Goal: Task Accomplishment & Management: Manage account settings

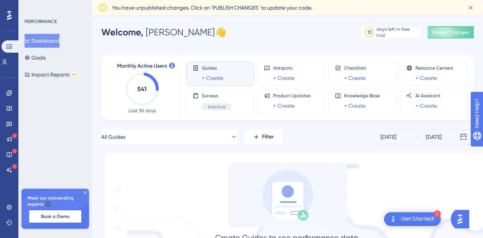
click at [427, 215] on div "Get Started!" at bounding box center [418, 219] width 34 height 8
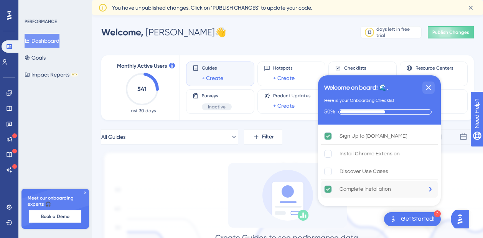
click at [393, 187] on div "Complete Installation" at bounding box center [379, 188] width 117 height 17
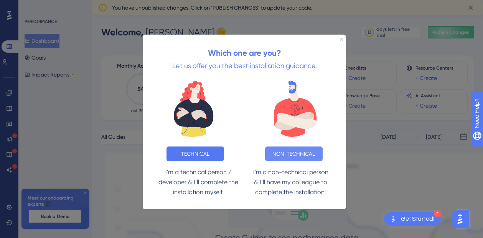
click at [269, 156] on button "NON-TECHNICAL" at bounding box center [294, 153] width 58 height 15
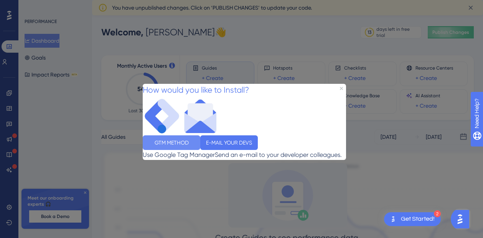
click at [200, 144] on button "GTM METHOD" at bounding box center [172, 142] width 58 height 15
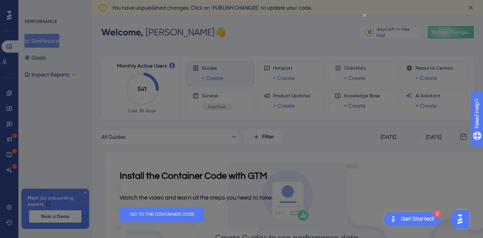
click at [365, 16] on icon "Close Preview" at bounding box center [364, 15] width 3 height 3
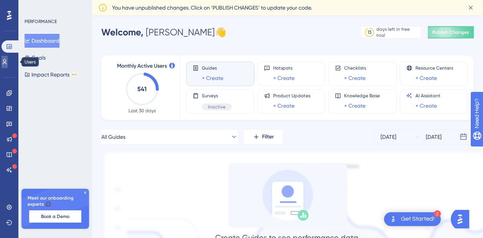
click at [8, 61] on icon at bounding box center [5, 62] width 6 height 6
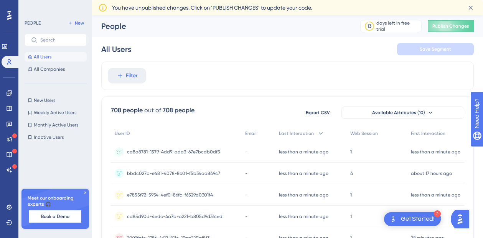
click at [410, 216] on div "Get Started!" at bounding box center [418, 219] width 34 height 8
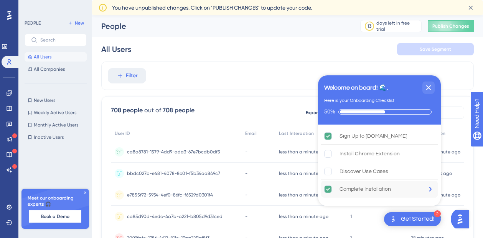
click at [423, 183] on div "Complete Installation" at bounding box center [379, 188] width 117 height 17
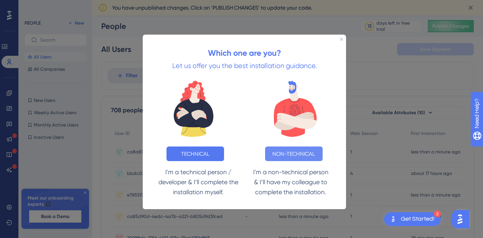
click at [293, 148] on button "NON-TECHNICAL" at bounding box center [294, 153] width 58 height 15
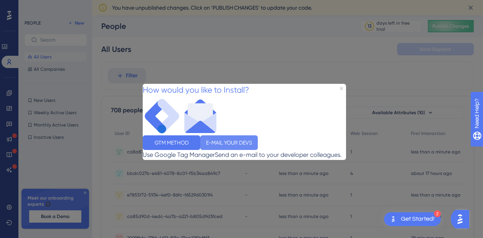
click at [258, 140] on button "E-MAIL YOUR DEVS" at bounding box center [229, 142] width 58 height 15
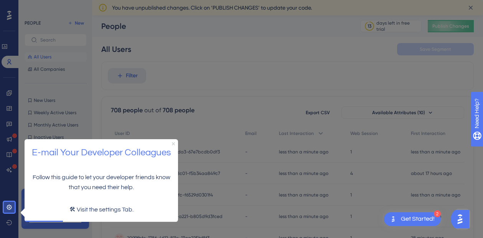
click at [173, 142] on icon "Close Preview" at bounding box center [173, 143] width 3 height 3
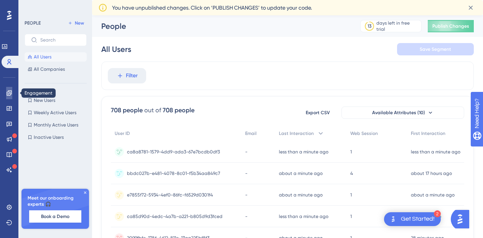
click at [12, 93] on link at bounding box center [9, 93] width 6 height 12
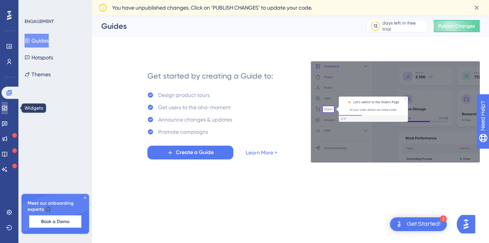
click at [8, 106] on link at bounding box center [5, 108] width 6 height 12
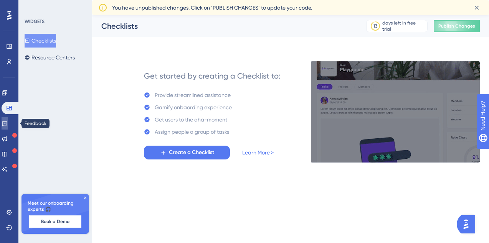
click at [8, 117] on link at bounding box center [5, 123] width 6 height 12
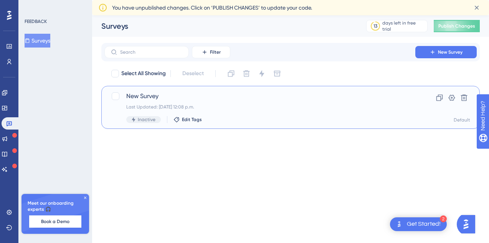
click at [216, 104] on div "Last Updated: [DATE] 12:08 p.m." at bounding box center [259, 107] width 267 height 6
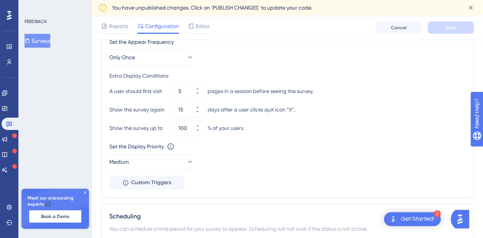
scroll to position [215, 0]
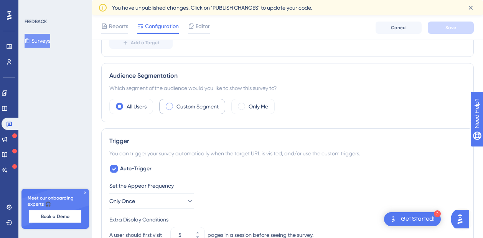
click at [202, 106] on label "Custom Segment" at bounding box center [198, 106] width 42 height 9
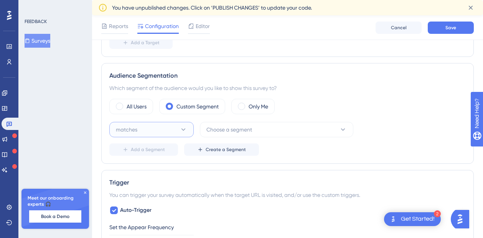
click at [160, 132] on button "matches" at bounding box center [151, 129] width 84 height 15
click at [207, 134] on span "Choose a segment" at bounding box center [230, 129] width 46 height 9
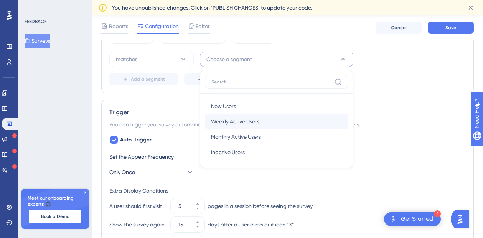
scroll to position [0, 0]
click at [176, 96] on div "Status: Inactive Survey Information Survey ID: 6397 Copy Survey Name New Survey…" at bounding box center [287, 117] width 373 height 676
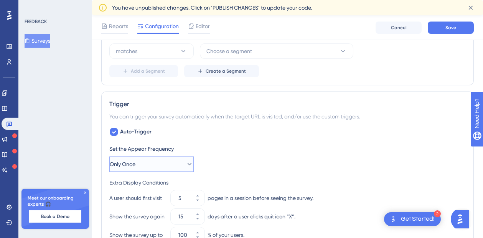
click at [135, 167] on span "Only Once" at bounding box center [123, 163] width 26 height 9
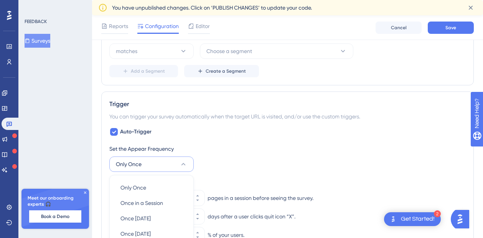
scroll to position [423, 0]
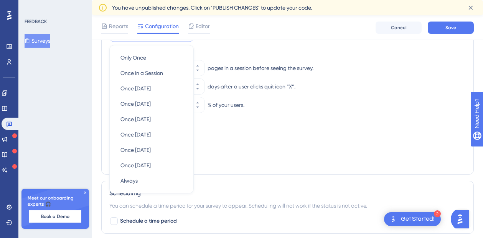
click at [257, 47] on div "Set the Appear Frequency Only Once Only Once Only Once Once in a Session Once i…" at bounding box center [287, 90] width 357 height 152
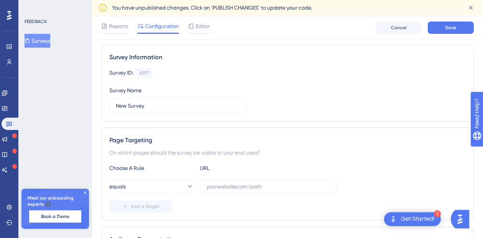
scroll to position [27, 0]
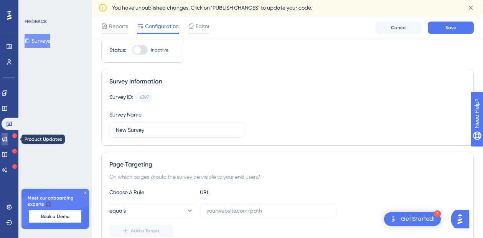
click at [8, 140] on icon at bounding box center [5, 139] width 6 height 6
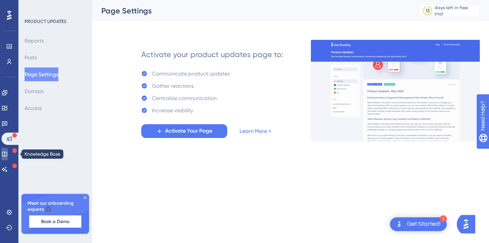
click at [5, 154] on link at bounding box center [5, 154] width 6 height 12
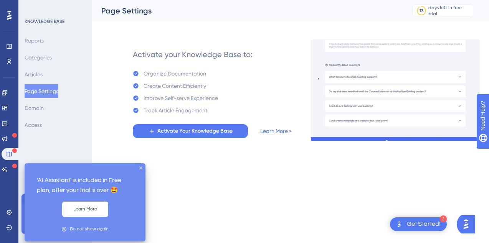
click at [0, 179] on div "Performance Users Engagement Widgets Feedback Product Updates Knowledge Base AI…" at bounding box center [9, 121] width 18 height 243
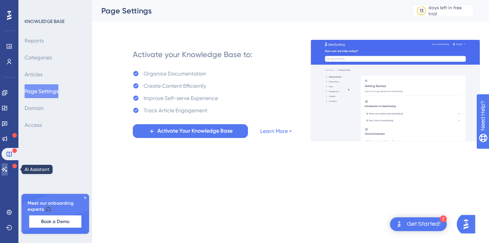
click at [7, 171] on icon at bounding box center [4, 169] width 5 height 5
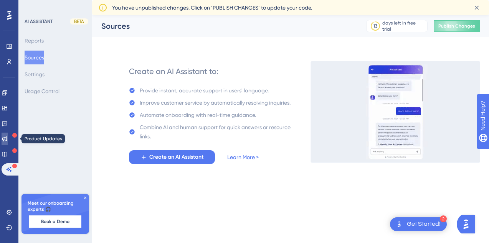
click at [8, 133] on link at bounding box center [5, 139] width 6 height 12
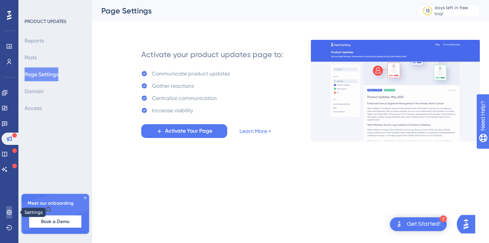
click at [7, 211] on icon at bounding box center [9, 213] width 6 height 6
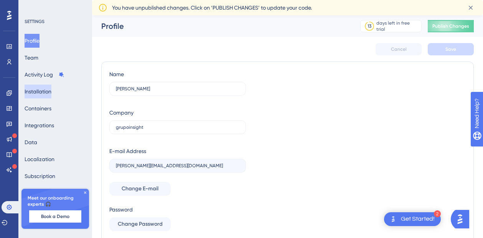
click at [50, 91] on button "Installation" at bounding box center [38, 91] width 27 height 14
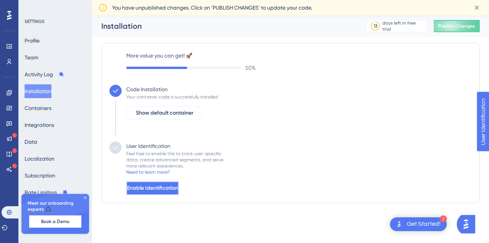
click at [171, 184] on span "Enable Identification" at bounding box center [152, 188] width 51 height 9
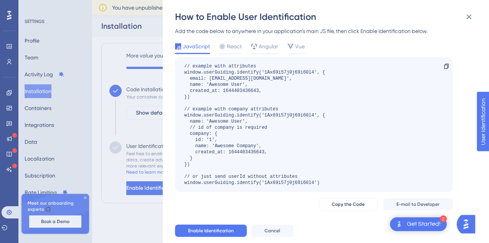
scroll to position [22, 0]
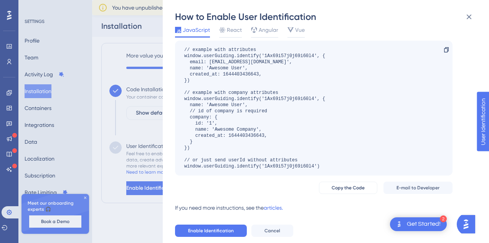
click at [80, 175] on div "How to Enable User Identification Add the code below to anywhere in your applic…" at bounding box center [244, 121] width 489 height 243
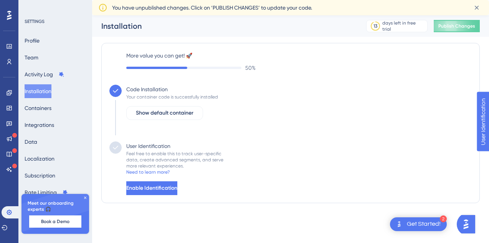
click at [86, 198] on icon at bounding box center [85, 198] width 5 height 5
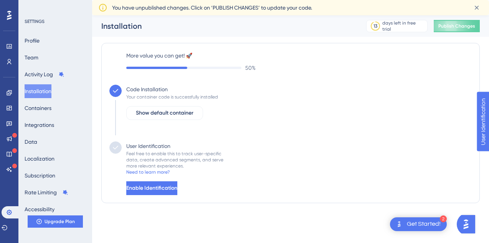
click at [435, 220] on div "Get Started!" at bounding box center [424, 224] width 34 height 8
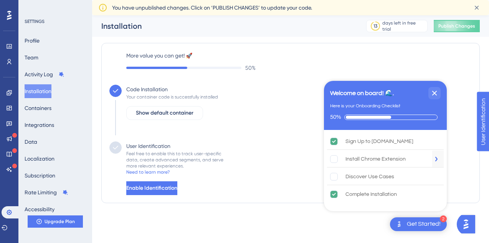
click at [373, 157] on div "Install Chrome Extension" at bounding box center [375, 159] width 60 height 9
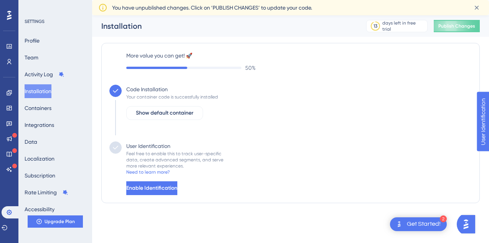
click at [407, 226] on div "Get Started!" at bounding box center [424, 224] width 34 height 8
click at [414, 223] on div "Get Started!" at bounding box center [424, 224] width 34 height 8
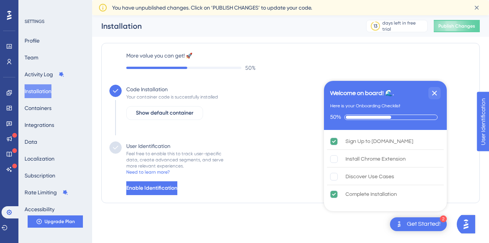
click at [430, 224] on div "Get Started!" at bounding box center [424, 224] width 34 height 8
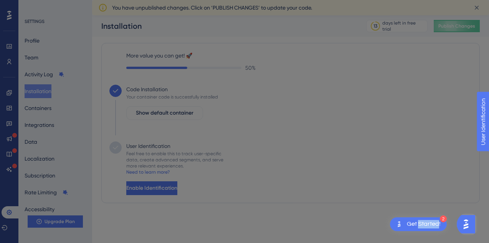
scroll to position [0, 0]
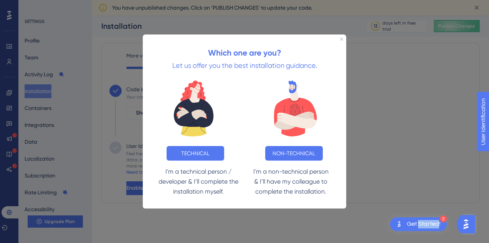
click at [430, 224] on div "Get Started!" at bounding box center [424, 224] width 34 height 8
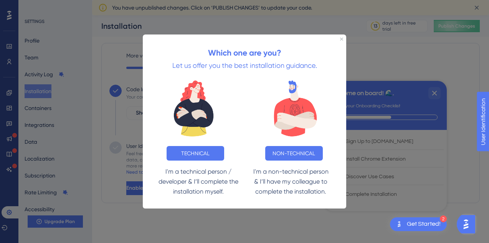
click at [363, 220] on div at bounding box center [244, 121] width 489 height 243
click at [338, 40] on div "Which one are you? Let us offer you the best installation guidance." at bounding box center [244, 54] width 203 height 40
click at [342, 38] on icon "Close Preview" at bounding box center [341, 38] width 3 height 3
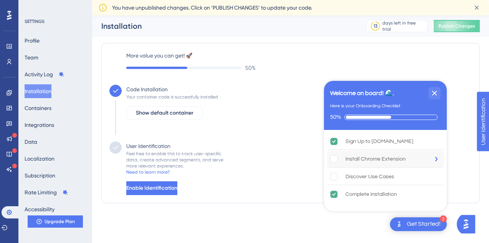
click at [333, 157] on rect "Install Chrome Extension is incomplete." at bounding box center [333, 158] width 7 height 7
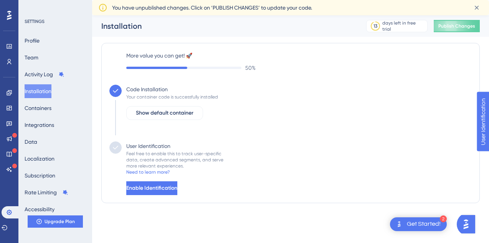
click at [425, 225] on div "Get Started!" at bounding box center [424, 224] width 34 height 8
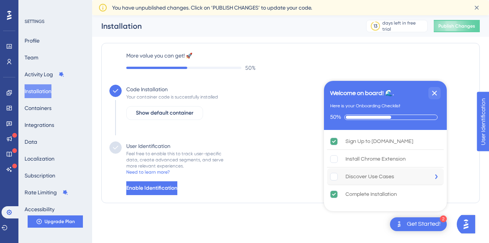
click at [352, 182] on div "Discover Use Cases" at bounding box center [385, 177] width 117 height 17
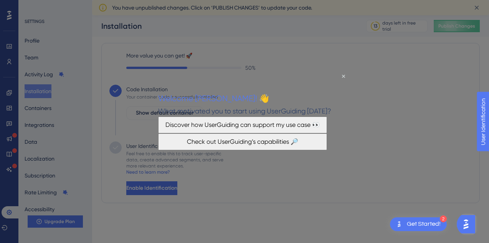
click at [301, 150] on button "Check out UserGuiding’s capabilities 🔎" at bounding box center [242, 142] width 169 height 17
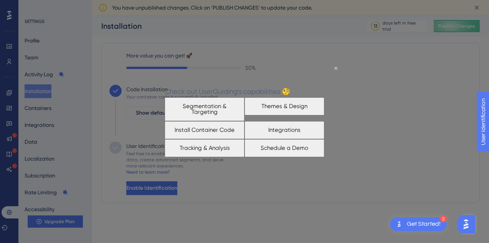
click at [318, 102] on button "Themes & Design" at bounding box center [285, 106] width 80 height 18
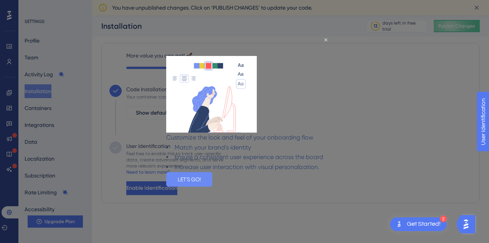
click at [212, 187] on button "LET'S GO!" at bounding box center [189, 179] width 46 height 15
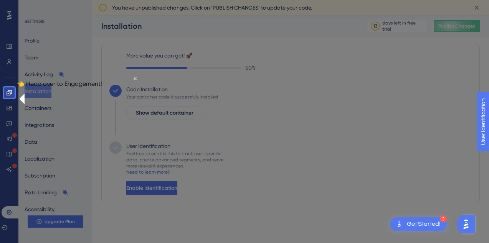
click at [323, 133] on div at bounding box center [252, 121] width 474 height 243
click at [134, 80] on icon "Close Preview" at bounding box center [135, 78] width 3 height 3
